Goal: Find specific page/section: Find specific page/section

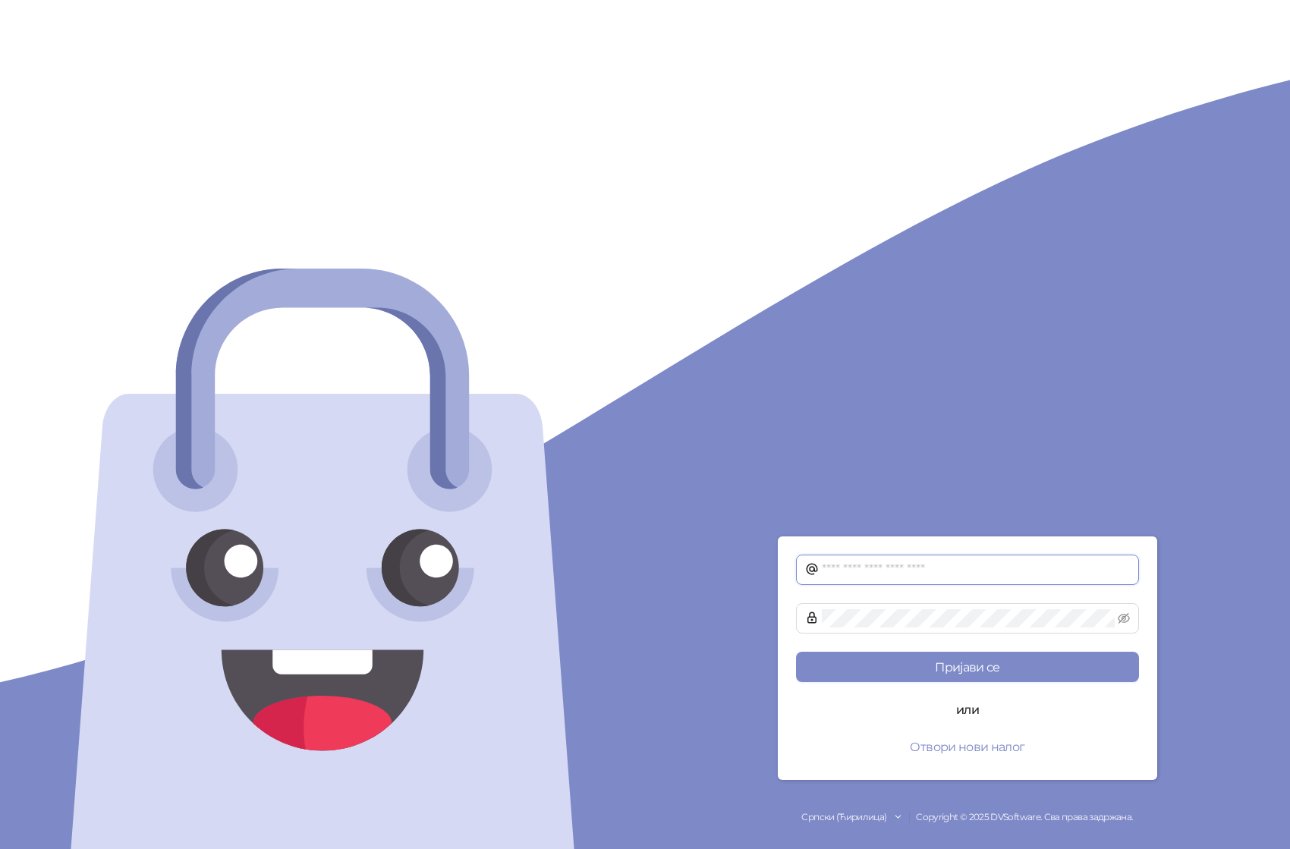
click at [911, 573] on input "text" at bounding box center [976, 570] width 308 height 18
type input "**********"
click at [796, 652] on button "Пријави се" at bounding box center [967, 667] width 343 height 30
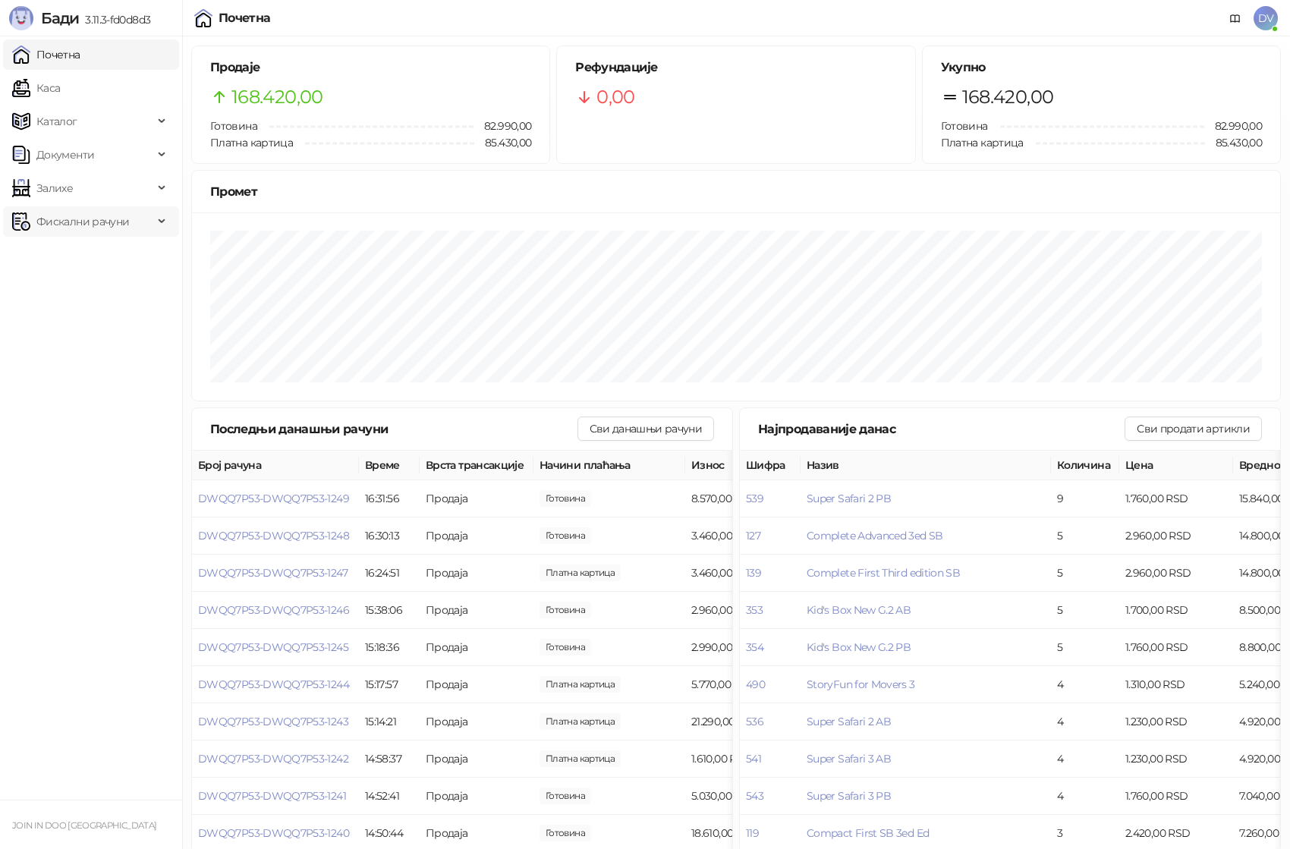
click at [137, 215] on span "Фискални рачуни" at bounding box center [82, 221] width 141 height 30
click at [142, 181] on span "Залихе" at bounding box center [82, 188] width 141 height 30
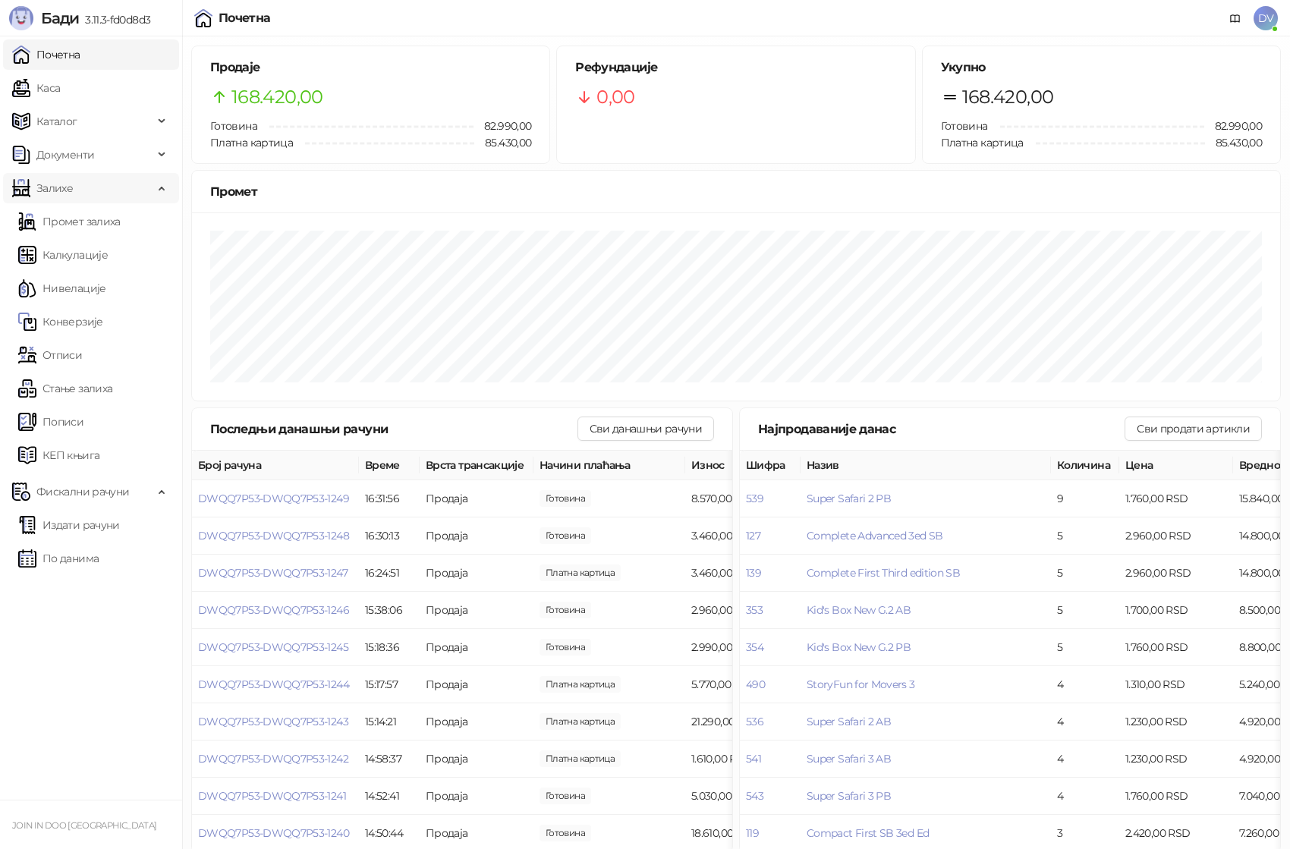
click at [142, 181] on span "Залихе" at bounding box center [82, 188] width 141 height 30
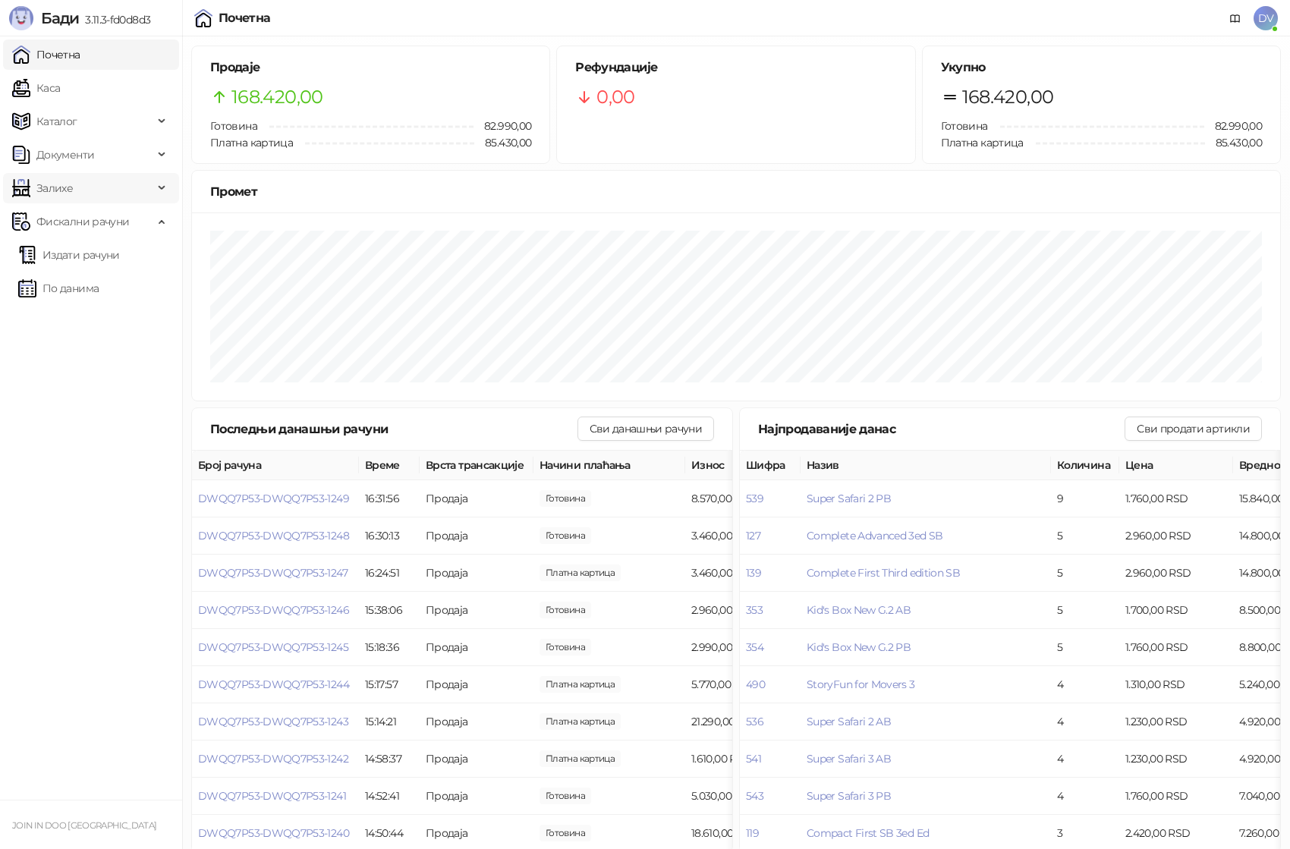
click at [142, 181] on span "Залихе" at bounding box center [82, 188] width 141 height 30
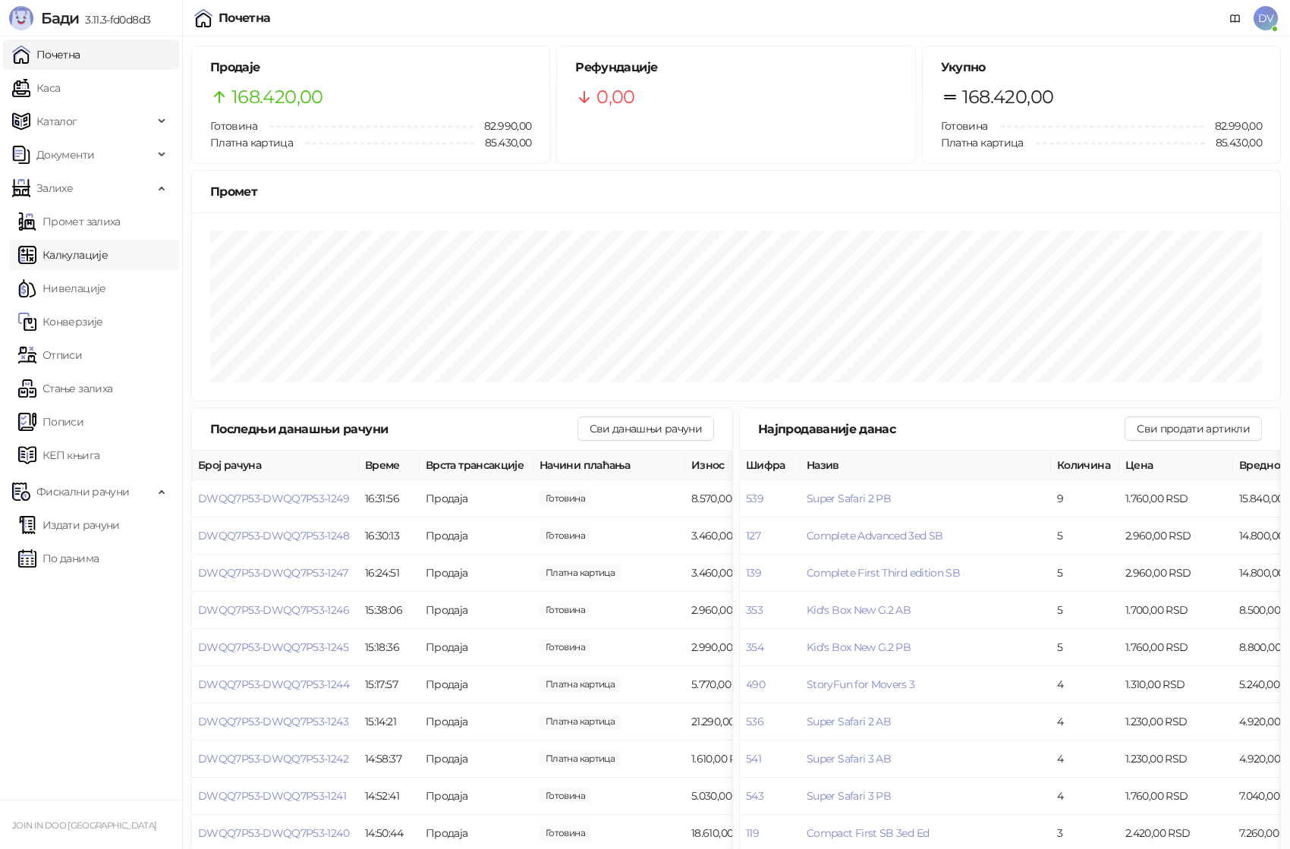
click at [108, 242] on link "Калкулације" at bounding box center [63, 255] width 90 height 30
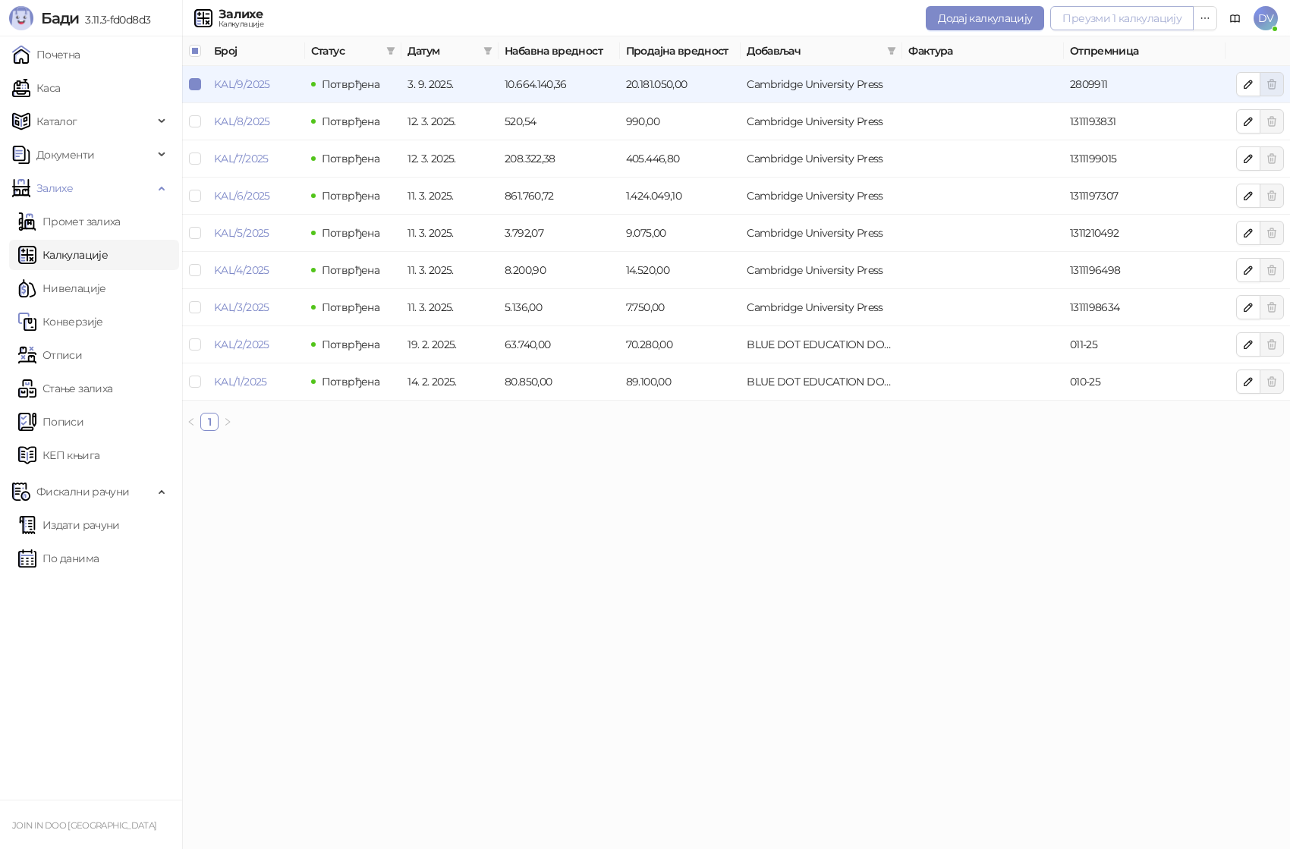
click at [1150, 11] on button "Преузми 1 калкулацију" at bounding box center [1121, 18] width 143 height 24
click at [253, 84] on link "KAL/9/2025" at bounding box center [242, 84] width 56 height 14
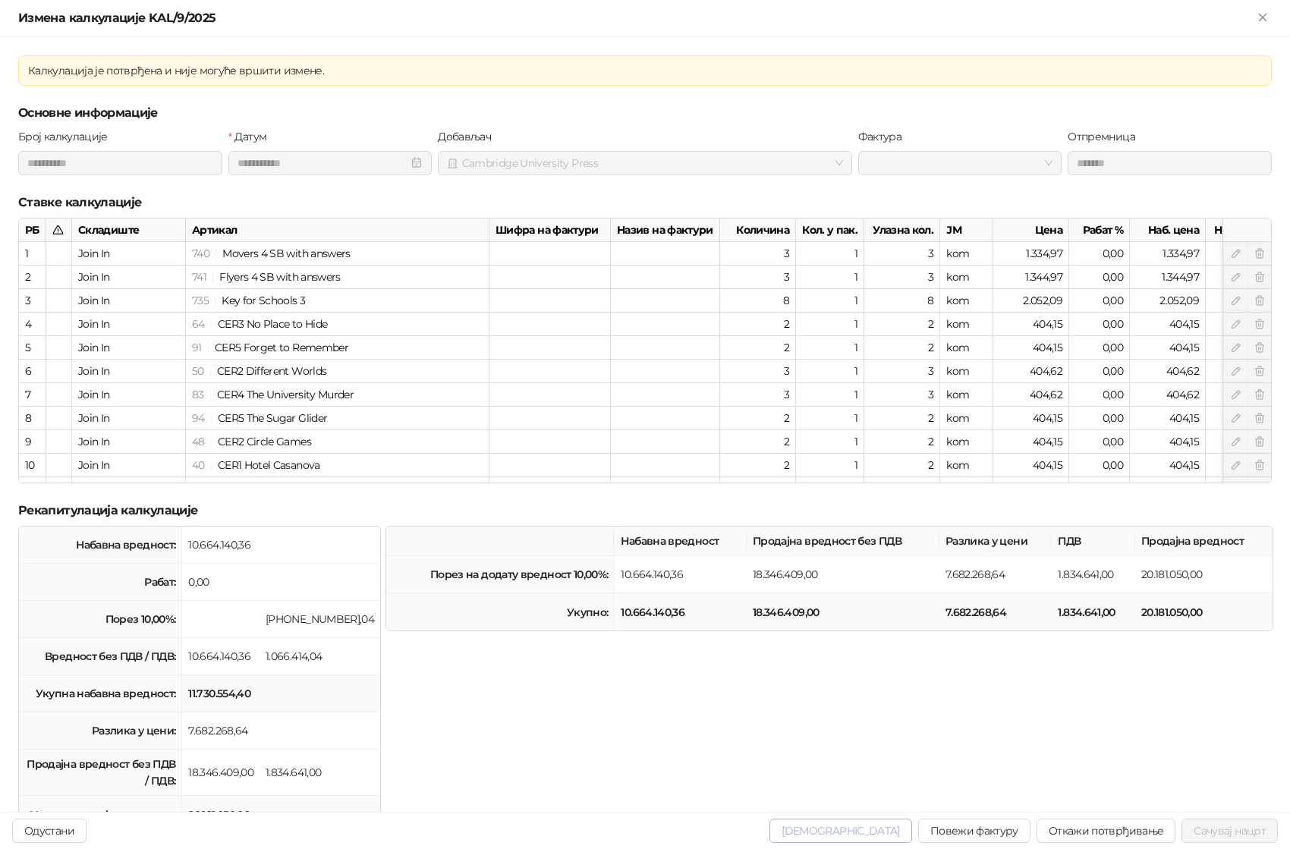
click at [875, 828] on span "[DEMOGRAPHIC_DATA]" at bounding box center [840, 831] width 118 height 14
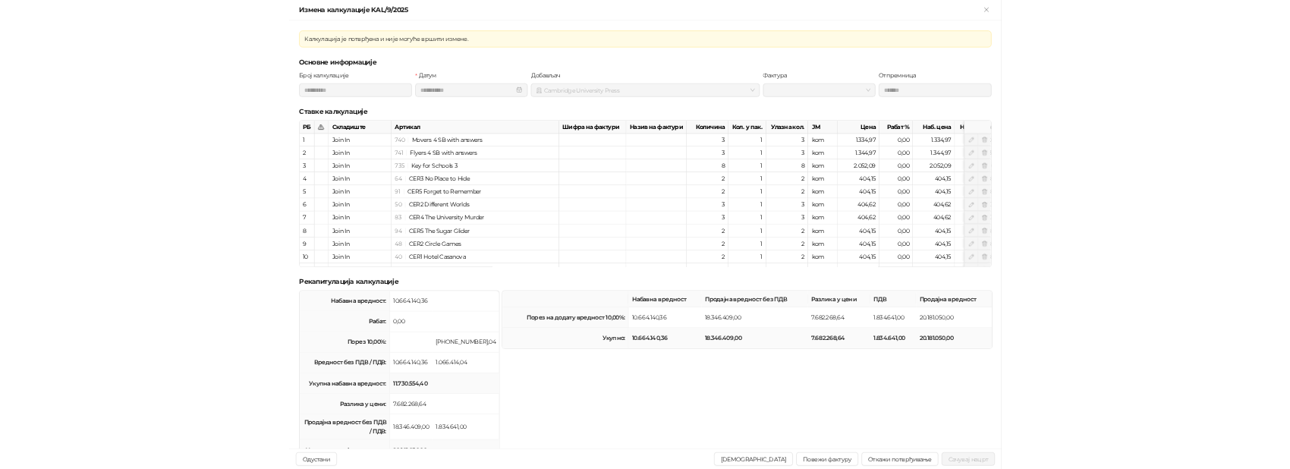
scroll to position [49, 0]
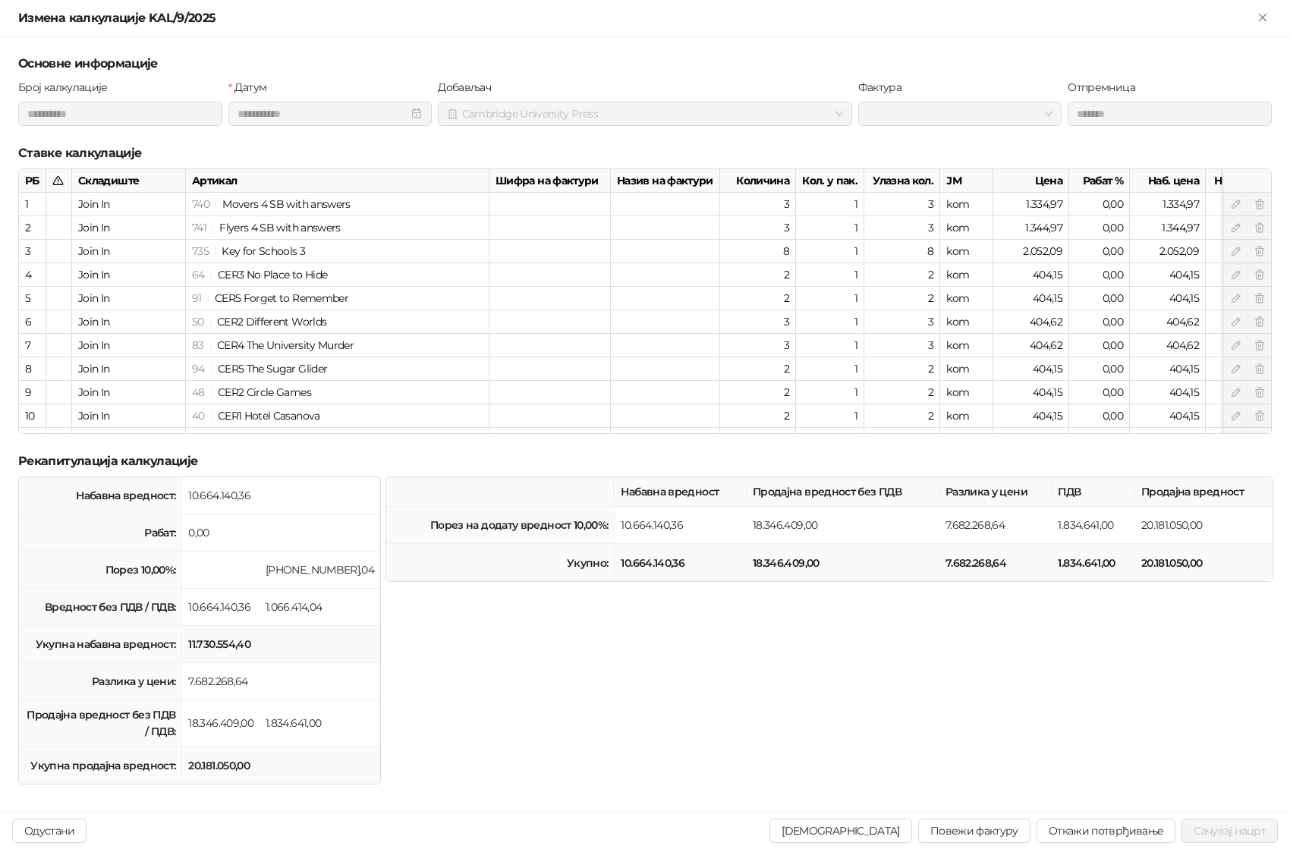
click at [26, 459] on h5 "Рекапитулација калкулације" at bounding box center [644, 461] width 1253 height 18
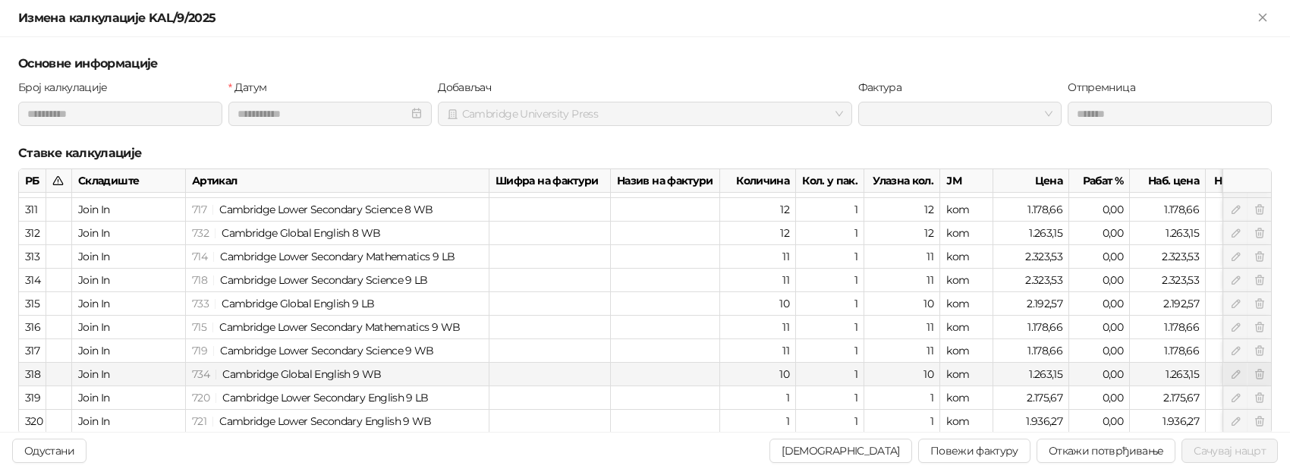
scroll to position [429, 0]
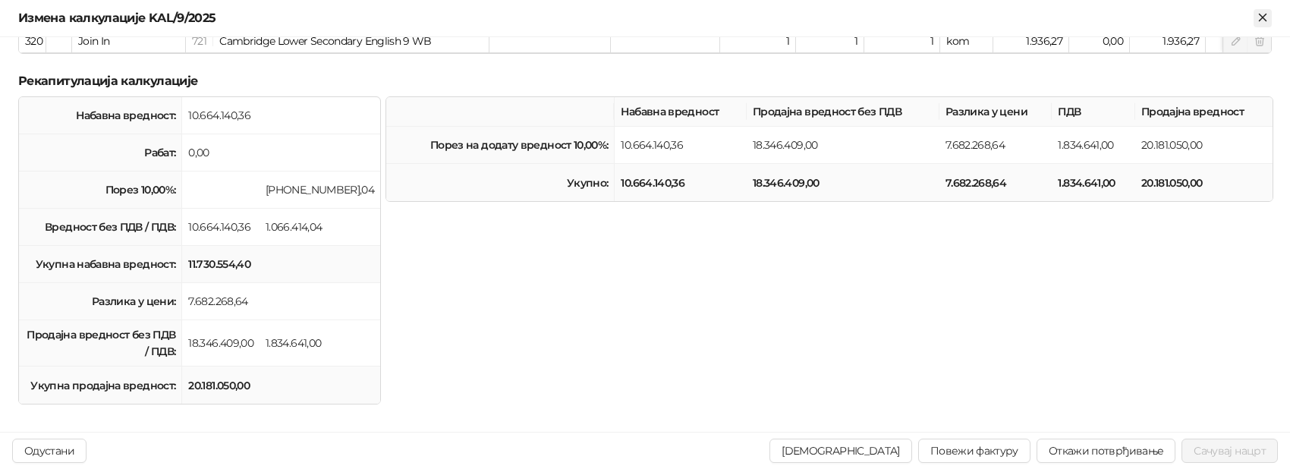
click at [1261, 20] on icon "Close" at bounding box center [1262, 18] width 14 height 14
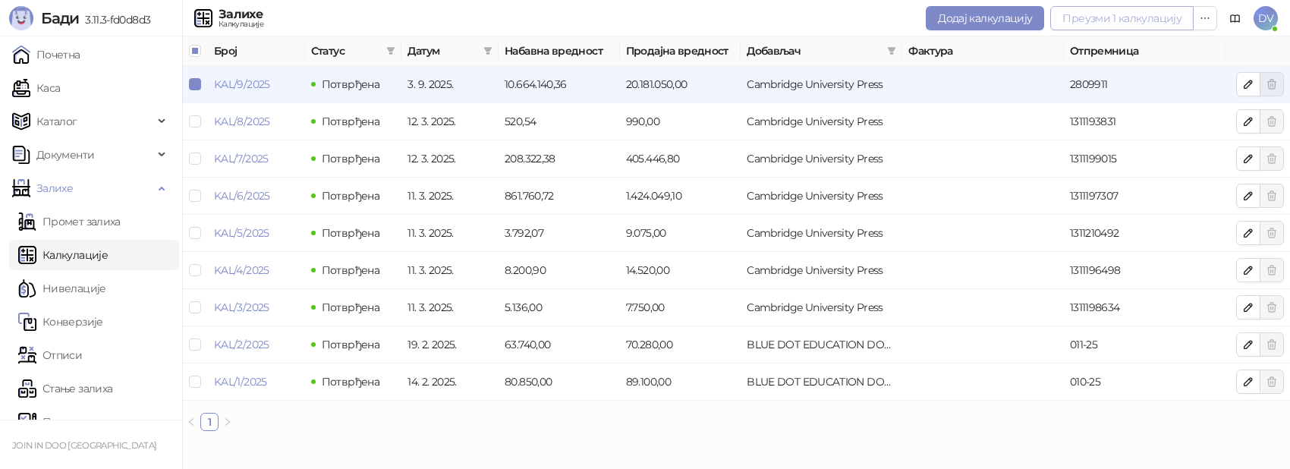
click at [1139, 14] on button "Преузми 1 калкулацију" at bounding box center [1121, 18] width 143 height 24
click at [1086, 20] on button "Преузми 1 калкулацију" at bounding box center [1121, 18] width 143 height 24
click at [249, 85] on link "KAL/9/2025" at bounding box center [242, 84] width 56 height 14
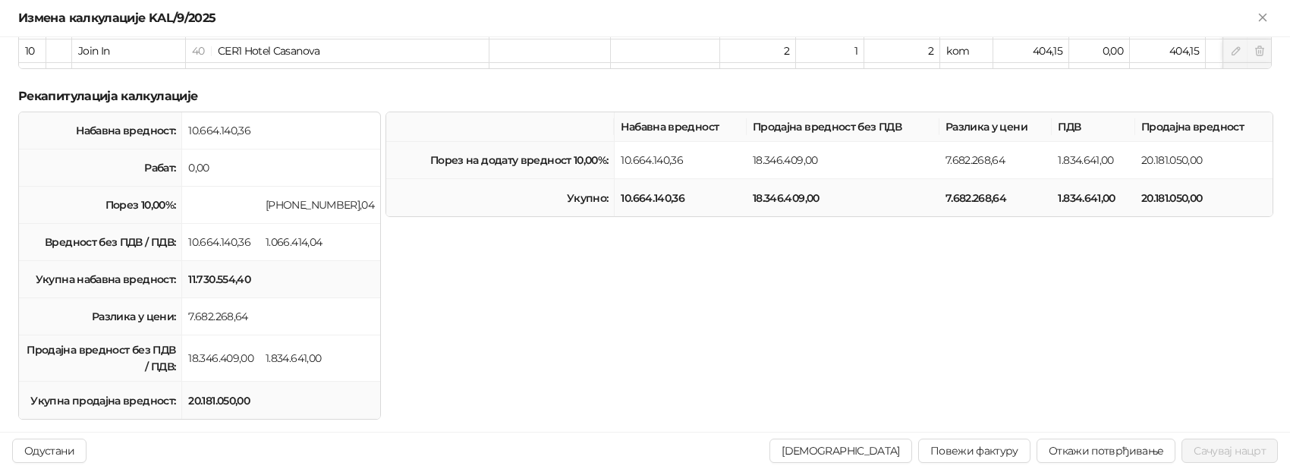
scroll to position [411, 0]
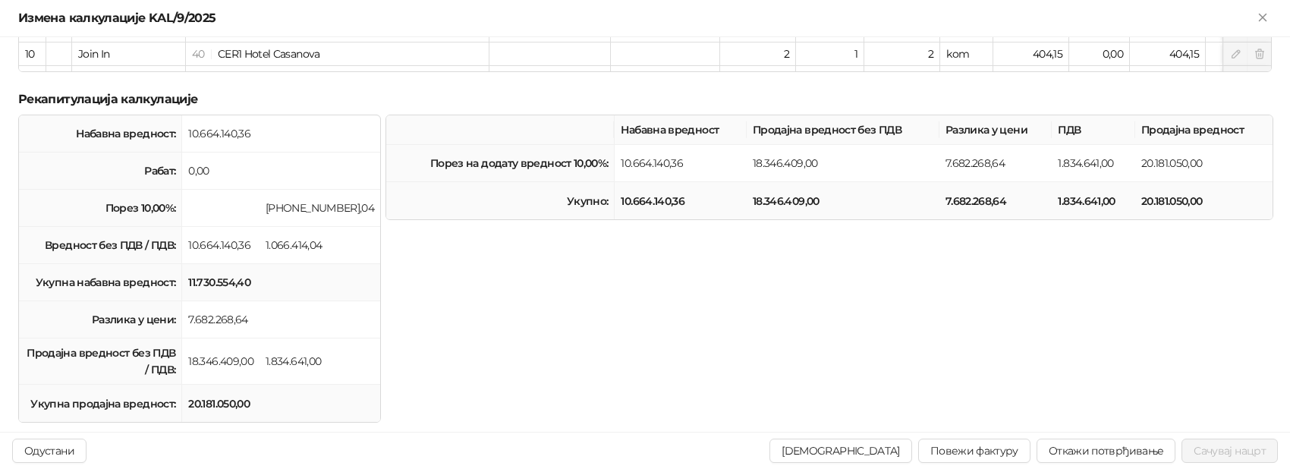
click at [512, 319] on div "Набавна вредност Продајна вредност без ПДВ Разлика у цени ПДВ Продајна вредност…" at bounding box center [828, 269] width 892 height 308
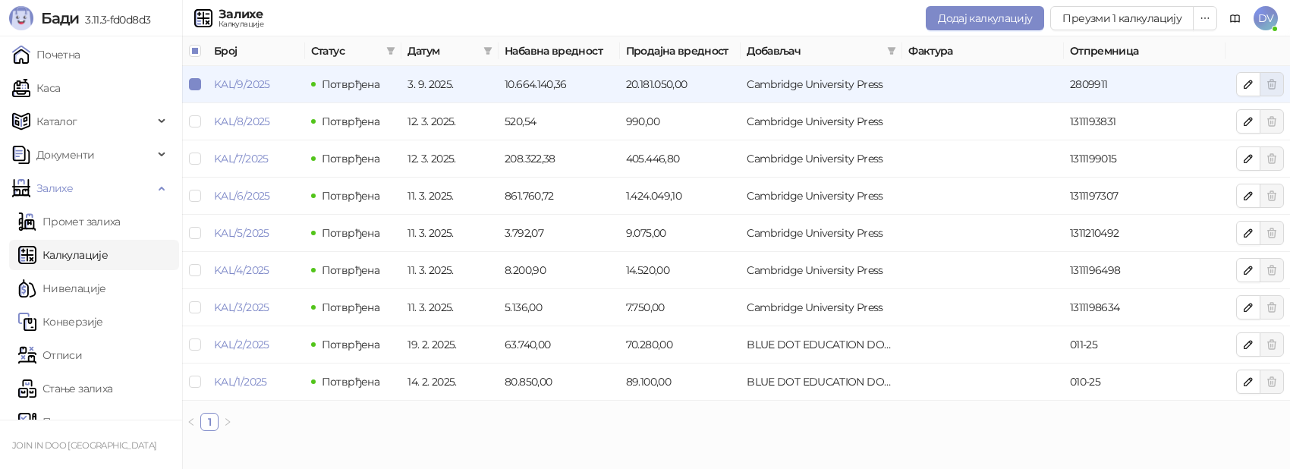
click at [121, 304] on ul "Промет залиха Калкулације Нивелације Конверзије Отписи Стање залиха Пописи КЕП …" at bounding box center [91, 338] width 182 height 270
click at [102, 287] on link "Нивелације" at bounding box center [62, 288] width 88 height 30
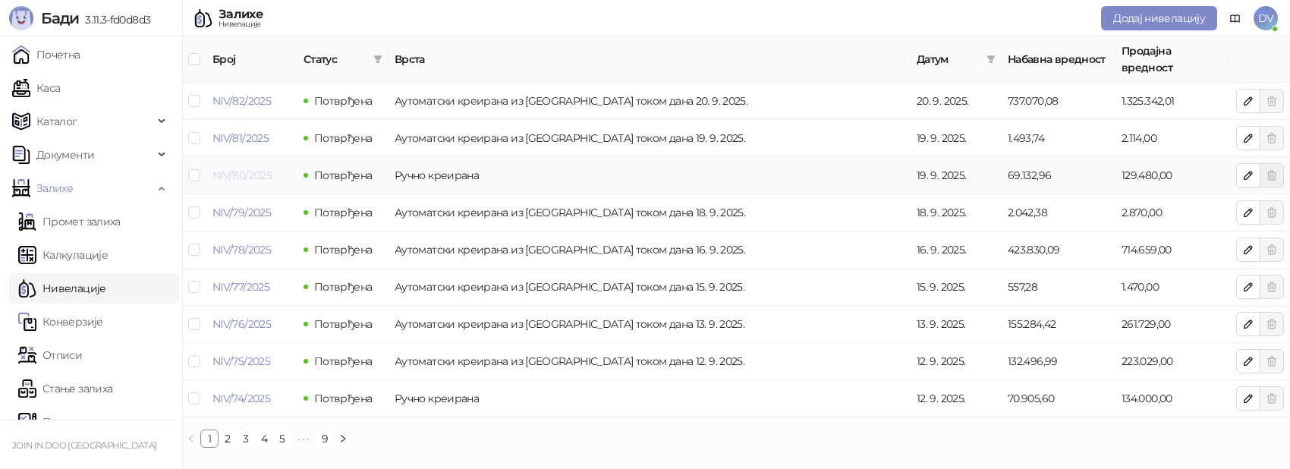
click at [224, 168] on link "NIV/80/2025" at bounding box center [241, 175] width 59 height 14
click at [224, 391] on link "NIV/74/2025" at bounding box center [241, 398] width 58 height 14
click at [60, 89] on link "Каса" at bounding box center [36, 88] width 48 height 30
